Goal: Feedback & Contribution: Submit feedback/report problem

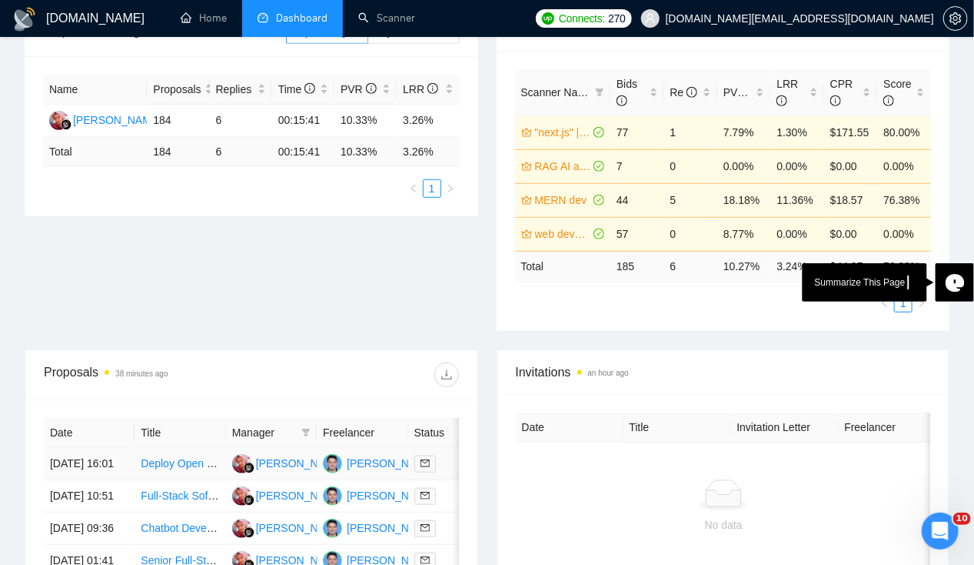
click at [74, 448] on td "19 Sep, 2025 16:01" at bounding box center [89, 464] width 91 height 32
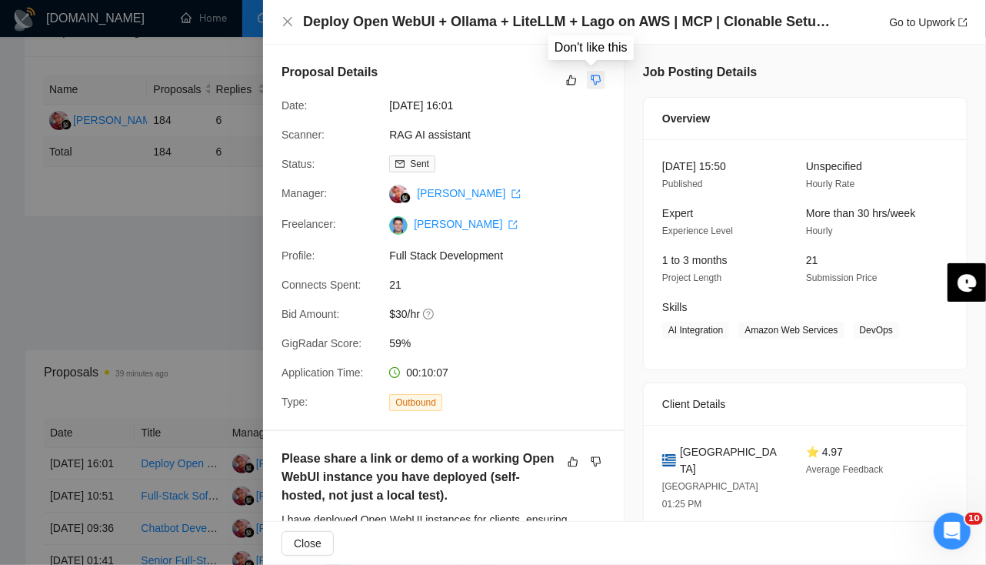
click at [591, 77] on icon "dislike" at bounding box center [596, 80] width 10 height 10
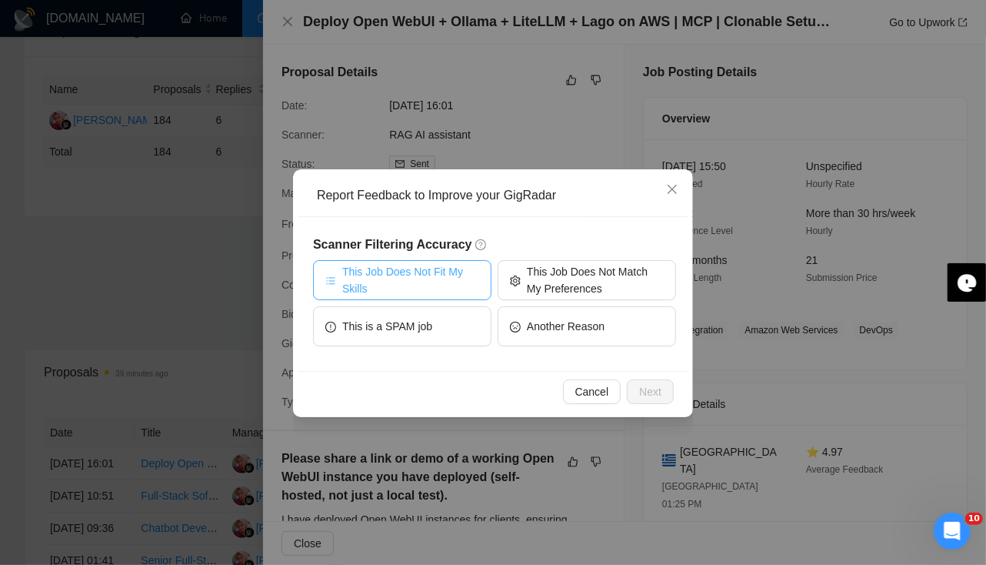
click at [426, 282] on span "This Job Does Not Fit My Skills" at bounding box center [410, 280] width 137 height 34
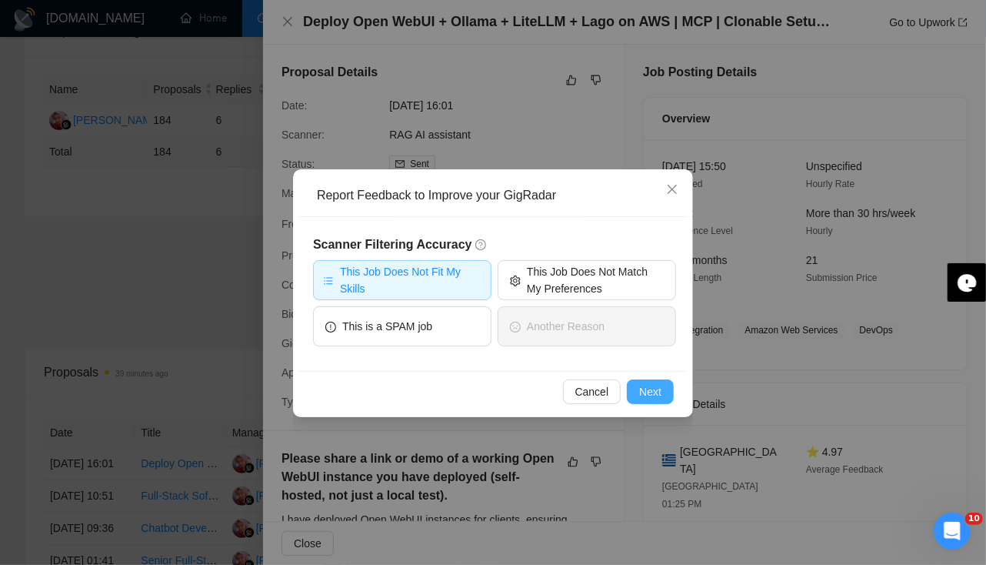
click at [641, 386] on span "Next" at bounding box center [650, 391] width 22 height 17
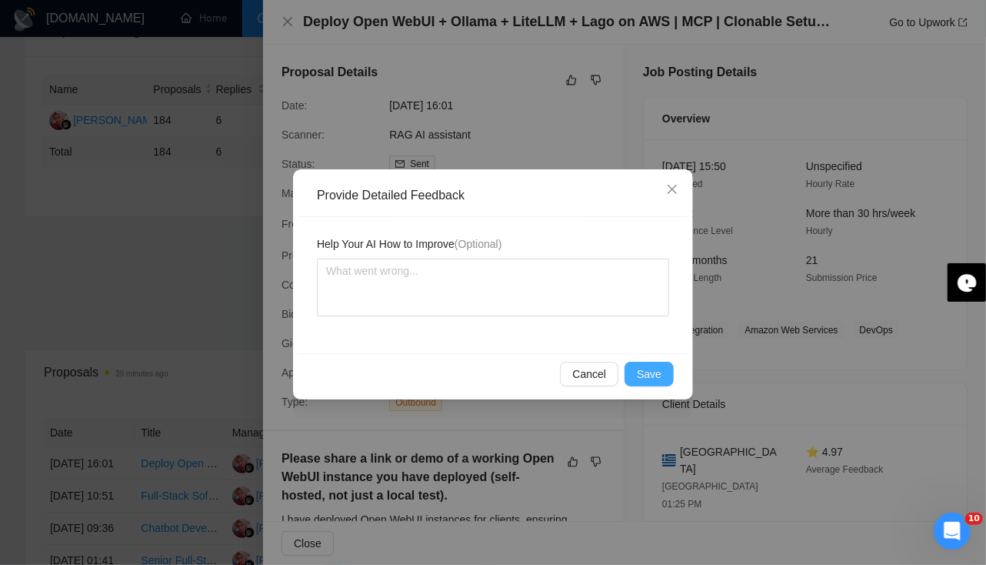
click at [649, 375] on span "Save" at bounding box center [649, 373] width 25 height 17
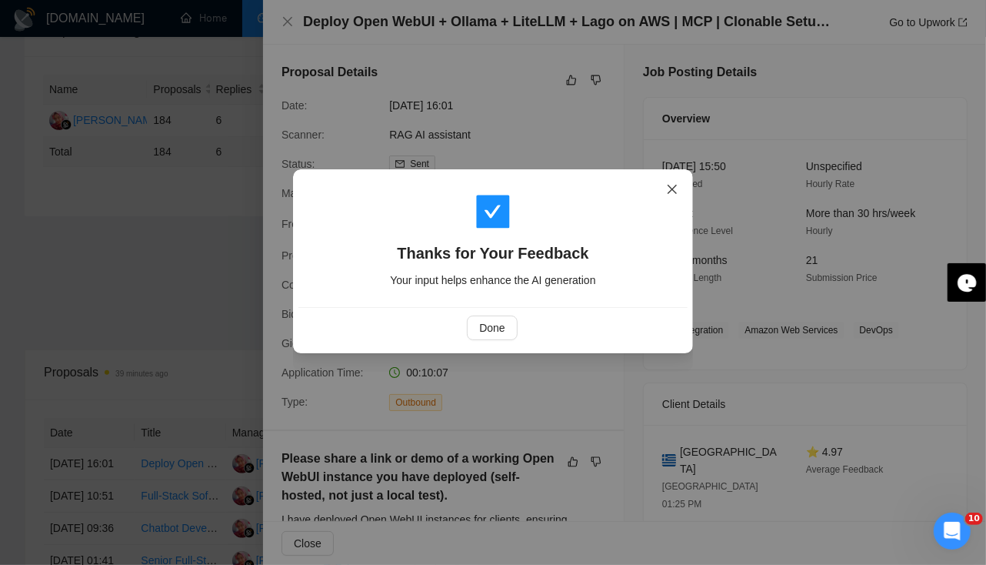
click at [669, 198] on span "Close" at bounding box center [672, 190] width 42 height 42
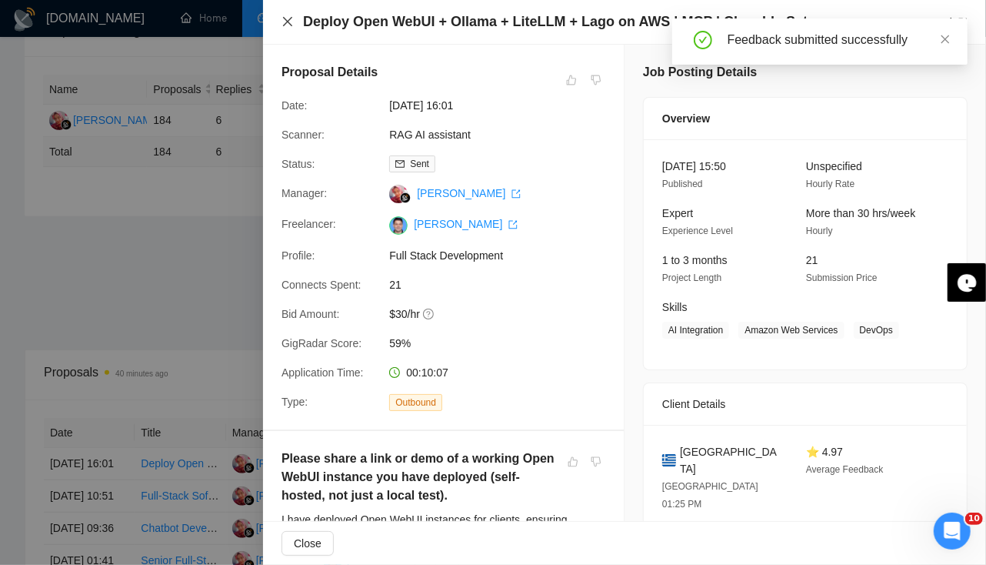
click at [286, 22] on icon "close" at bounding box center [288, 21] width 12 height 12
